Goal: Check status: Check status

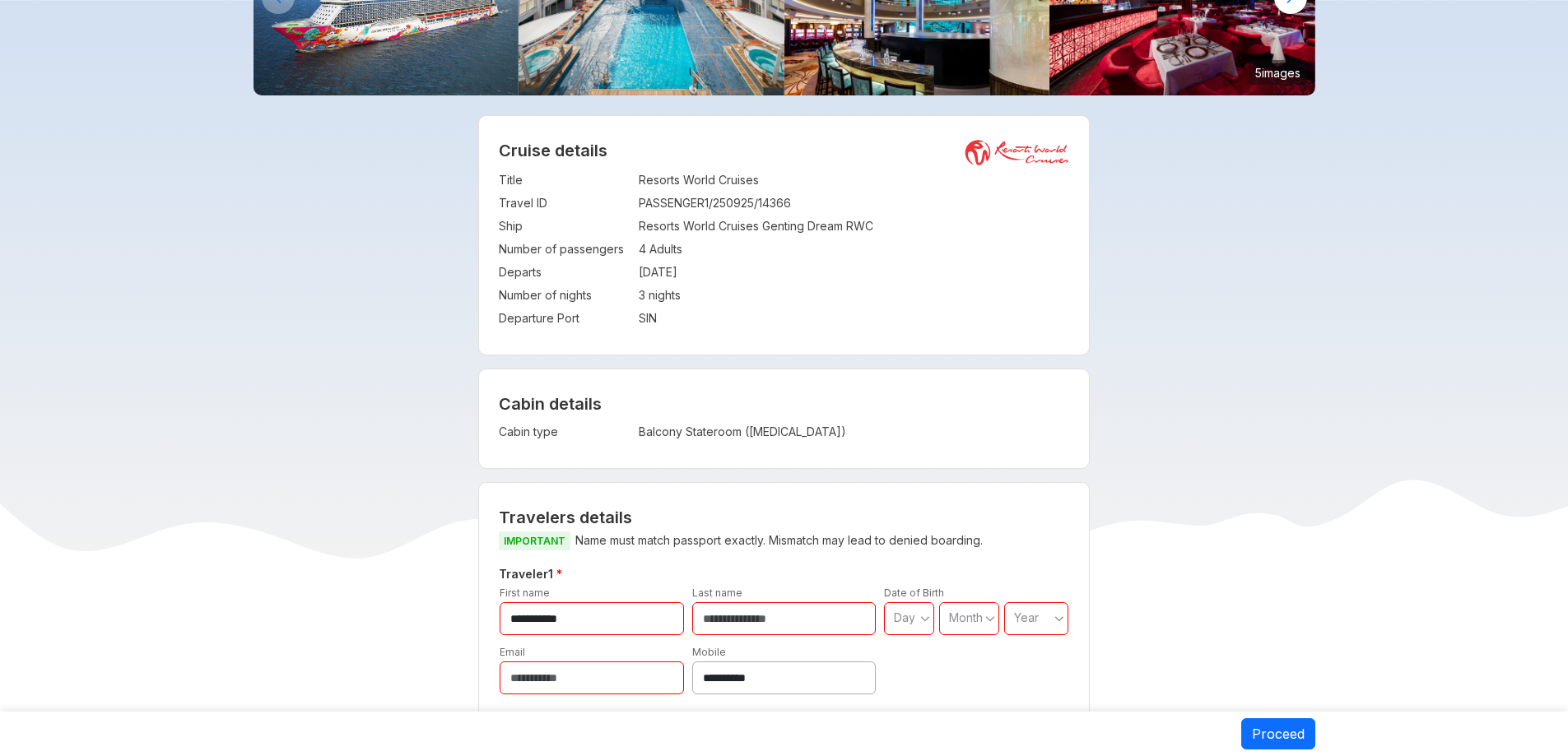
scroll to position [247, 0]
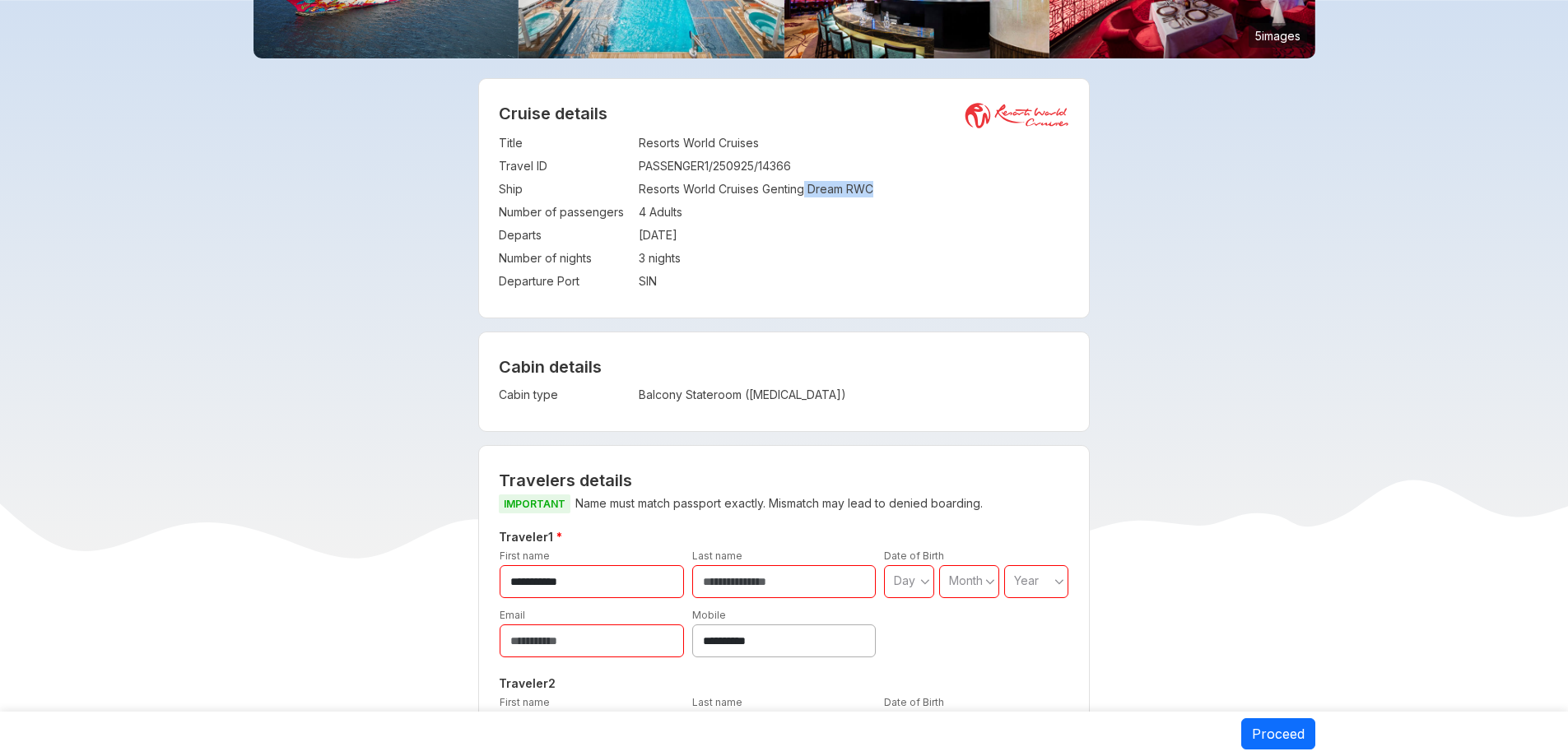
drag, startPoint x: 807, startPoint y: 190, endPoint x: 884, endPoint y: 190, distance: 77.0
click at [884, 190] on td "Resorts World Cruises Genting Dream RWC" at bounding box center [854, 189] width 431 height 23
copy td "Dream RWC"
drag, startPoint x: 636, startPoint y: 190, endPoint x: 894, endPoint y: 187, distance: 258.0
click at [894, 187] on tr "Ship : Resorts World Cruises Genting Dream RWC" at bounding box center [784, 189] width 571 height 23
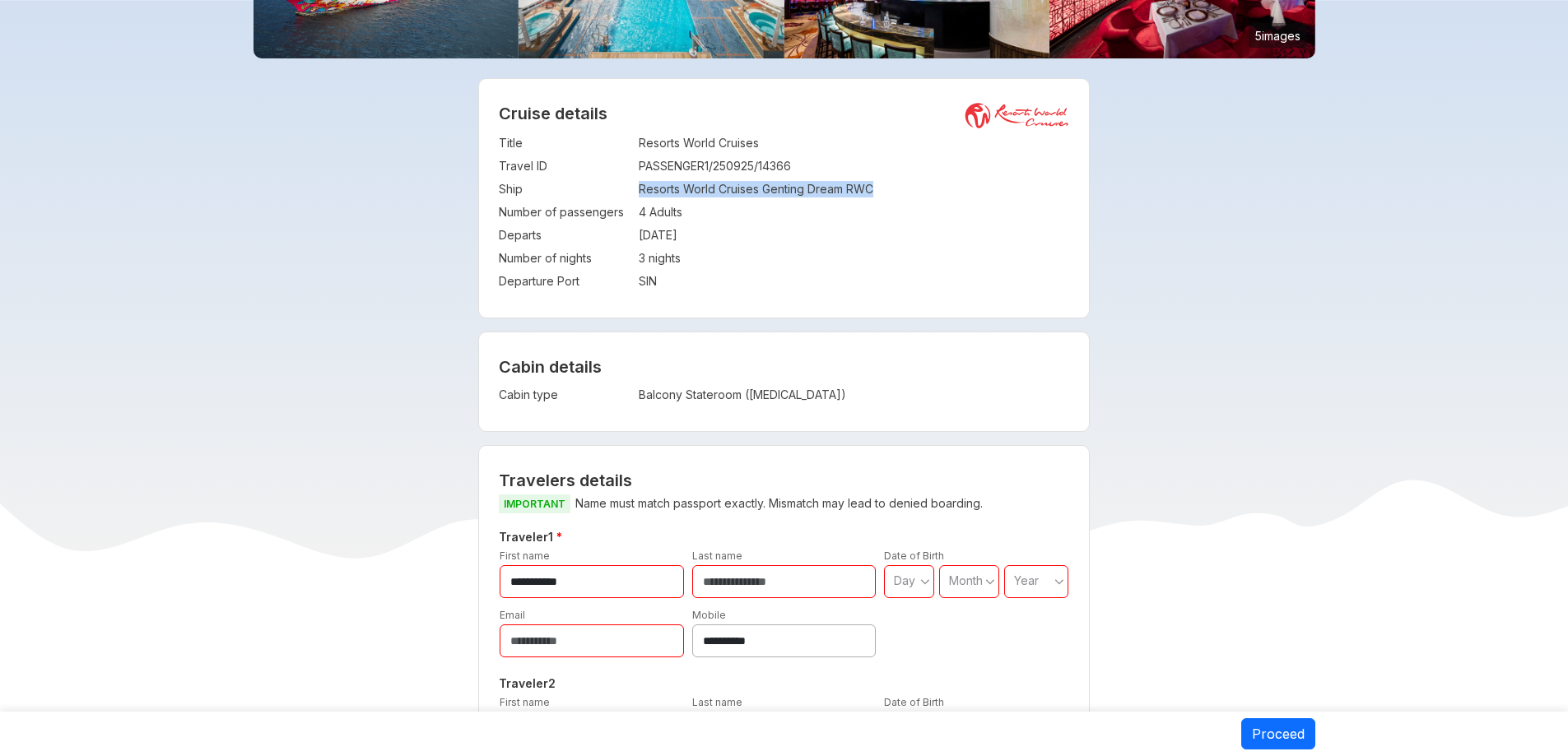
copy tr "Resorts World Cruises Genting Dream RWC"
